Goal: Task Accomplishment & Management: Manage account settings

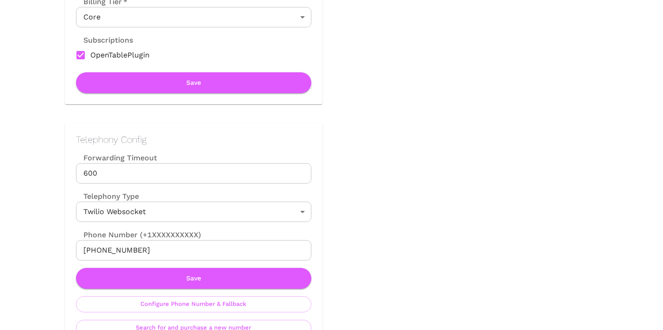
scroll to position [376, 0]
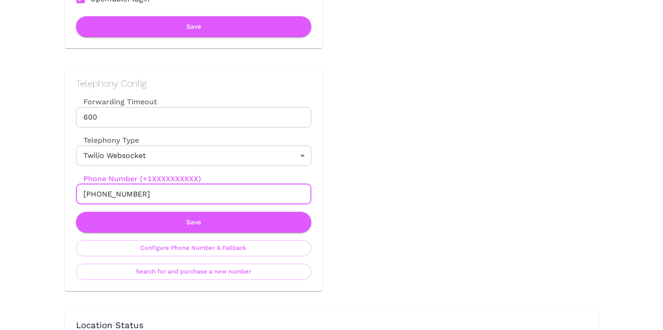
drag, startPoint x: 93, startPoint y: 193, endPoint x: 145, endPoint y: 195, distance: 52.9
click at [145, 195] on input "[PHONE_NUMBER]" at bounding box center [193, 194] width 235 height 20
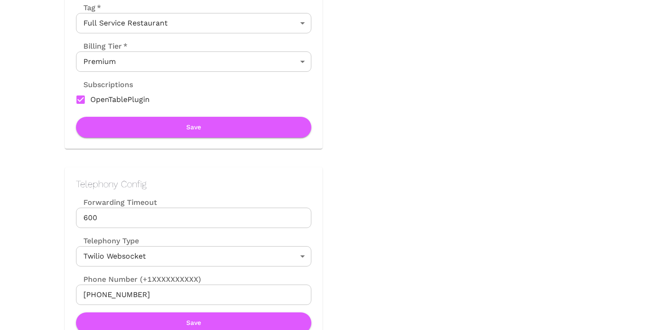
scroll to position [385, 0]
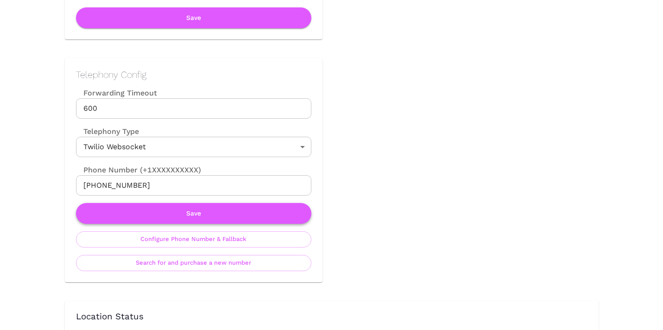
click at [233, 211] on button "Save" at bounding box center [193, 213] width 235 height 21
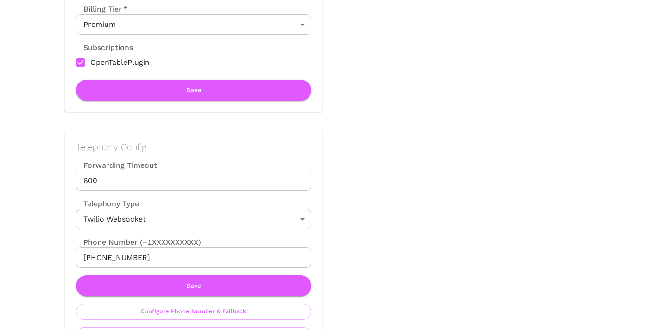
scroll to position [424, 0]
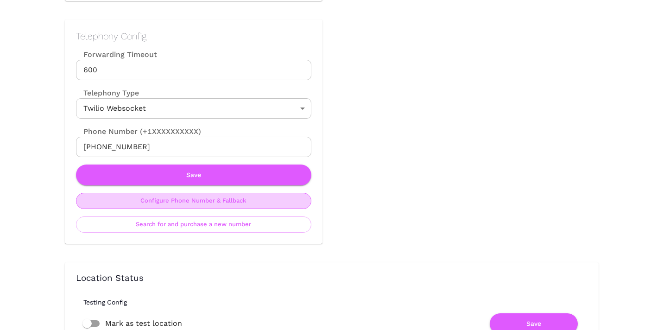
click at [225, 203] on button "Configure Phone Number & Fallback" at bounding box center [193, 201] width 235 height 16
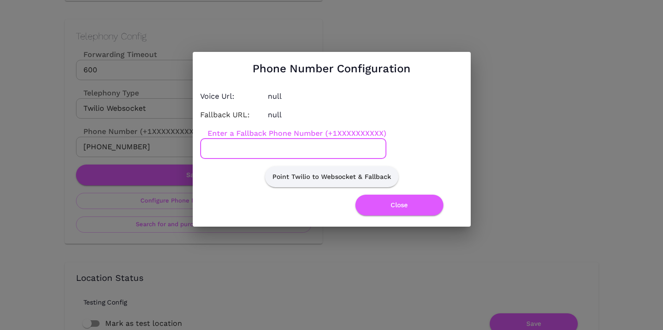
click at [269, 144] on input "Enter a Fallback Phone Number (+1XXXXXXXXXX)" at bounding box center [293, 148] width 186 height 20
click at [355, 174] on button "Point Twilio to Websocket & Fallback" at bounding box center [331, 176] width 133 height 21
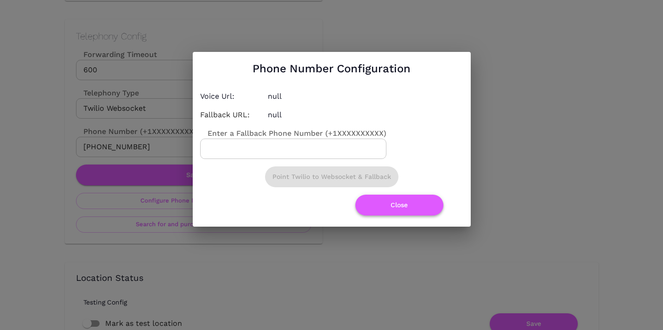
click at [406, 204] on button "Close" at bounding box center [399, 204] width 88 height 21
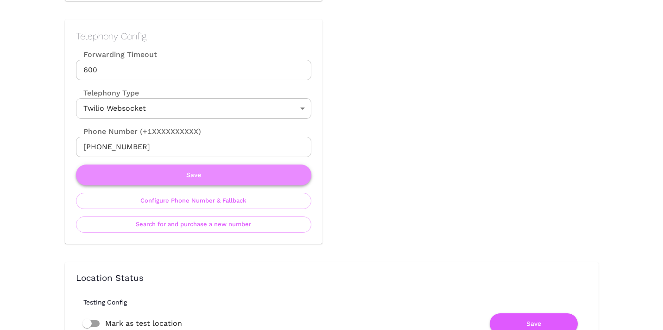
click at [222, 178] on button "Save" at bounding box center [193, 174] width 235 height 21
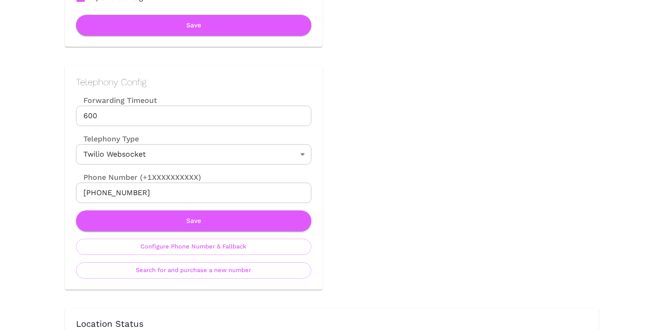
scroll to position [494, 0]
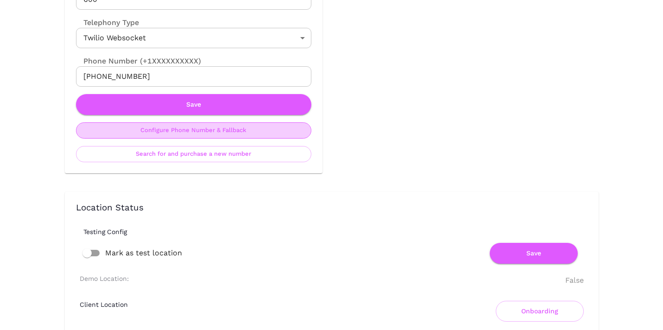
click at [255, 130] on button "Configure Phone Number & Fallback" at bounding box center [193, 130] width 235 height 16
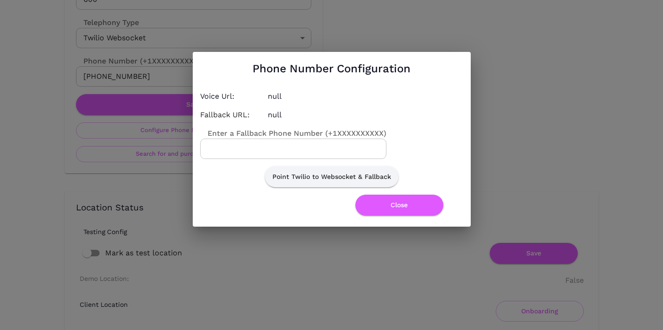
click at [346, 148] on input "Enter a Fallback Phone Number (+1XXXXXXXXXX)" at bounding box center [293, 148] width 186 height 20
click at [354, 178] on button "Point Twilio to Websocket & Fallback" at bounding box center [331, 176] width 133 height 21
click at [396, 206] on button "Close" at bounding box center [399, 204] width 88 height 21
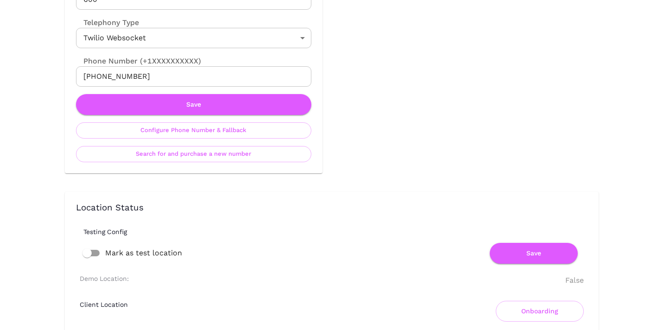
click at [270, 203] on h3 "Location Status" at bounding box center [331, 208] width 511 height 10
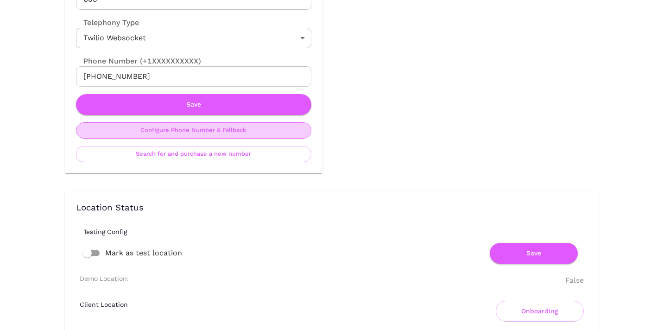
click at [264, 130] on button "Configure Phone Number & Fallback" at bounding box center [193, 130] width 235 height 16
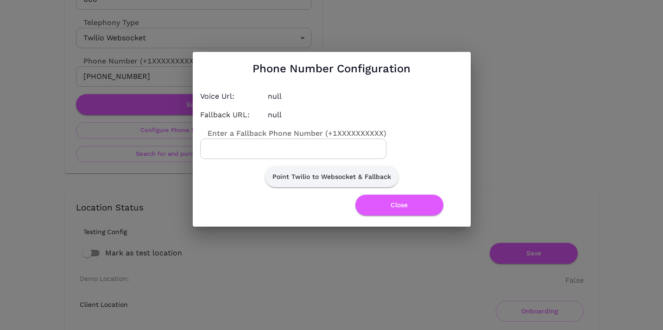
click at [523, 89] on div "Phone Number Configuration Voice Url: null Fallback URL: null Enter a Fallback …" at bounding box center [331, 139] width 663 height 278
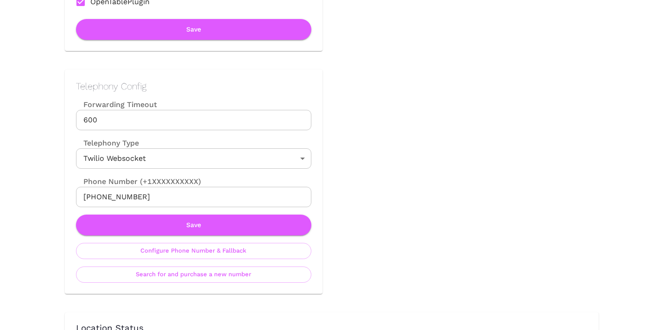
scroll to position [373, 0]
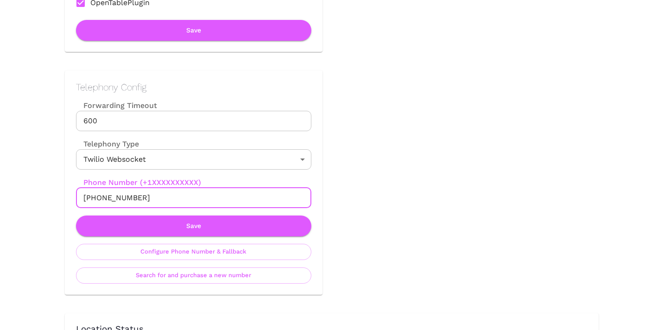
drag, startPoint x: 138, startPoint y: 200, endPoint x: 74, endPoint y: 199, distance: 64.4
click at [74, 199] on div "Telephony Config Forwarding Timeout 600 Forwarding Timeout Telephony Type Twili…" at bounding box center [193, 182] width 257 height 224
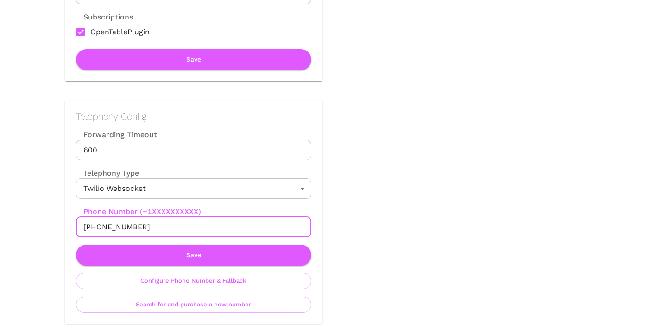
scroll to position [344, 0]
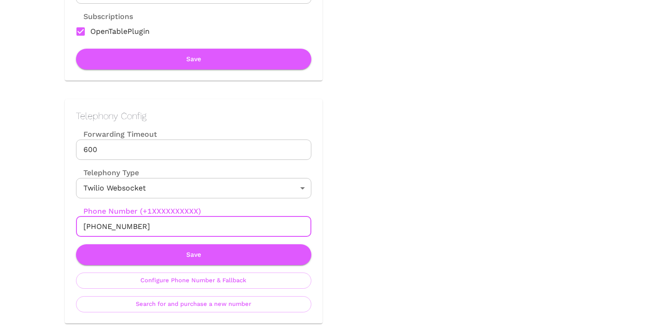
drag, startPoint x: 143, startPoint y: 231, endPoint x: 82, endPoint y: 225, distance: 60.5
click at [82, 225] on input "[PHONE_NUMBER]" at bounding box center [193, 226] width 235 height 20
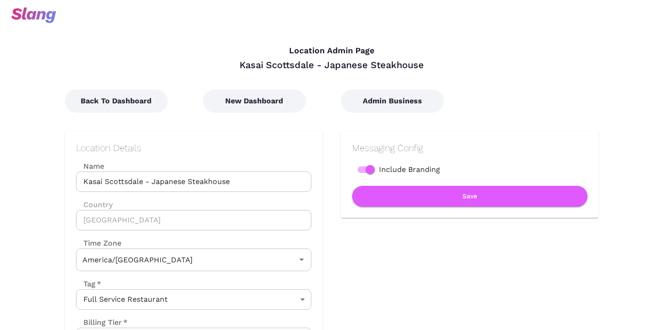
type input "Mountain Time"
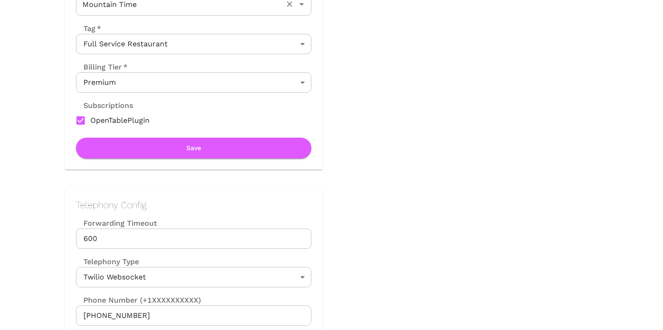
scroll to position [269, 0]
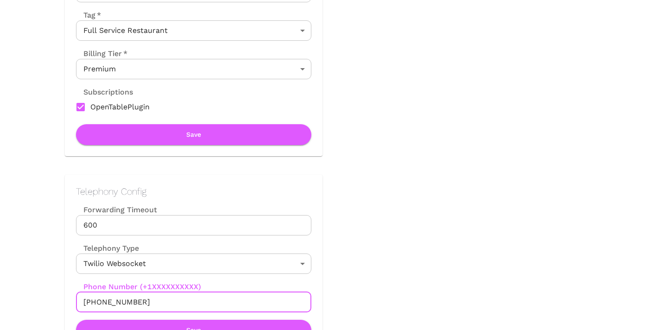
drag, startPoint x: 92, startPoint y: 300, endPoint x: 147, endPoint y: 300, distance: 55.1
click at [147, 300] on input "+12272310505" at bounding box center [193, 302] width 235 height 20
